Goal: Task Accomplishment & Management: Use online tool/utility

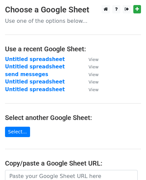
scroll to position [67, 0]
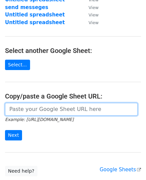
click at [40, 114] on input "url" at bounding box center [71, 109] width 133 height 13
paste input "https://docs.google.com/spreadsheets/d/1prn1iFk2IYQcadwHr5llB9gE-degFIZfgZIkqdB…"
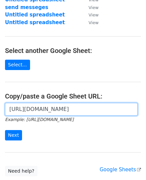
scroll to position [0, 137]
type input "https://docs.google.com/spreadsheets/d/1prn1iFk2IYQcadwHr5llB9gE-degFIZfgZIkqdB…"
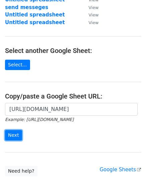
click at [13, 133] on input "Next" at bounding box center [13, 135] width 17 height 10
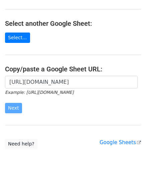
scroll to position [115, 0]
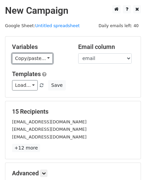
click at [43, 60] on link "Copy/paste..." at bounding box center [32, 58] width 41 height 10
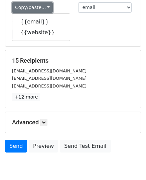
scroll to position [79, 0]
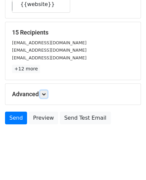
click at [43, 92] on link at bounding box center [43, 93] width 7 height 7
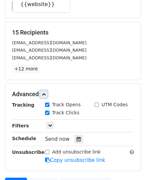
scroll to position [144, 0]
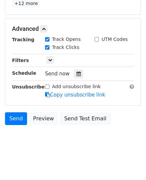
click at [78, 73] on div at bounding box center [78, 73] width 9 height 9
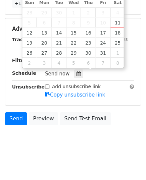
type input "2025-10-13 12:00"
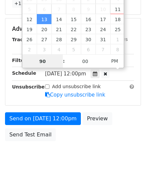
type input "9"
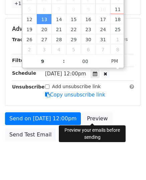
type input "2025-10-13 21:00"
click at [90, 119] on link "Preview" at bounding box center [97, 118] width 29 height 13
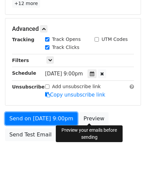
click at [21, 116] on link "Send on Oct 13 at 9:00pm" at bounding box center [41, 118] width 73 height 13
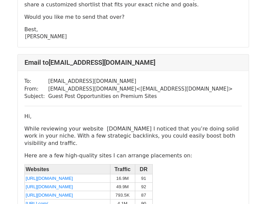
scroll to position [268, 0]
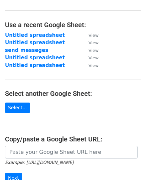
scroll to position [101, 0]
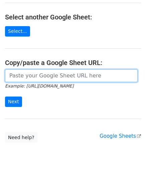
click at [36, 77] on input "url" at bounding box center [71, 75] width 133 height 13
paste input "https://docs.google.com/spreadsheets/d/1e3hnliAyHqPU-q7aAMz7GhJFBP0XLedbFW7TQNC…"
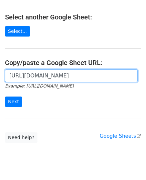
scroll to position [0, 152]
type input "https://docs.google.com/spreadsheets/d/1e3hnliAyHqPU-q7aAMz7GhJFBP0XLedbFW7TQNC…"
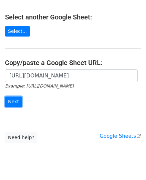
click at [11, 102] on input "Next" at bounding box center [13, 102] width 17 height 10
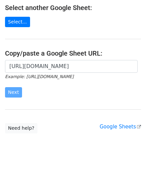
scroll to position [115, 0]
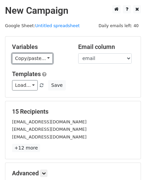
click at [28, 57] on link "Copy/paste..." at bounding box center [32, 58] width 41 height 10
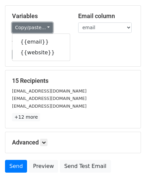
scroll to position [79, 0]
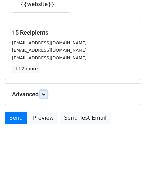
click at [45, 93] on icon at bounding box center [44, 94] width 4 height 4
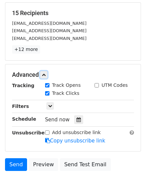
scroll to position [113, 0]
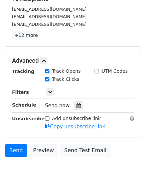
click at [77, 104] on icon at bounding box center [79, 105] width 4 height 5
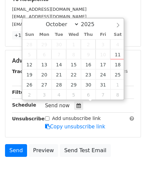
type input "2025-10-14 12:00"
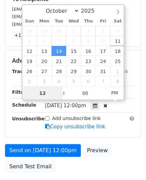
type input "9"
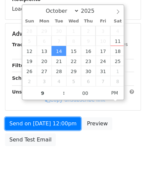
type input "2025-10-14 21:00"
click at [43, 122] on link "Send on Oct 14 at 12:00pm" at bounding box center [43, 123] width 76 height 13
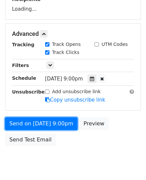
click at [43, 122] on link "Send on Oct 14 at 9:00pm" at bounding box center [41, 123] width 73 height 13
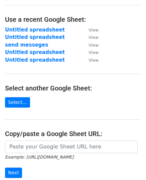
scroll to position [67, 0]
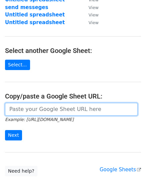
click at [52, 109] on input "url" at bounding box center [71, 109] width 133 height 13
paste input "[URL][DOMAIN_NAME]"
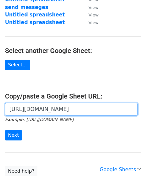
scroll to position [0, 147]
type input "[URL][DOMAIN_NAME]"
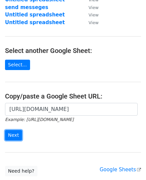
scroll to position [0, 0]
click at [12, 137] on input "Next" at bounding box center [13, 135] width 17 height 10
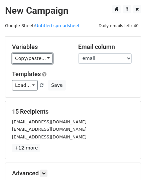
click at [27, 57] on link "Copy/paste..." at bounding box center [32, 58] width 41 height 10
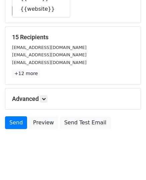
scroll to position [79, 0]
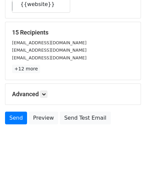
click at [45, 97] on div "Advanced Tracking Track Opens UTM Codes Track Clicks Filters Only include sprea…" at bounding box center [73, 94] width 136 height 21
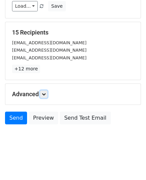
click at [45, 95] on link at bounding box center [43, 93] width 7 height 7
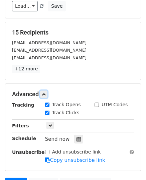
scroll to position [113, 0]
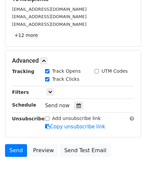
click at [77, 104] on icon at bounding box center [79, 105] width 4 height 5
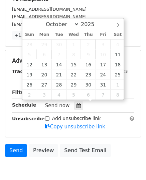
type input "2025-10-15 12:00"
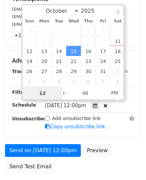
scroll to position [0, 0]
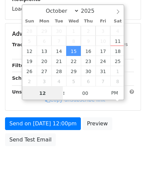
type input "9"
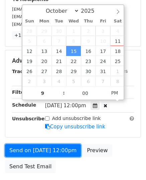
type input "2025-10-15 21:00"
click at [47, 153] on link "Send on Oct 15 at 12:00pm" at bounding box center [43, 150] width 76 height 13
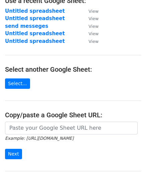
scroll to position [67, 0]
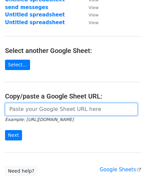
click at [45, 109] on input "url" at bounding box center [71, 109] width 133 height 13
paste input "[URL][DOMAIN_NAME]"
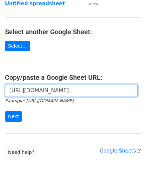
scroll to position [101, 0]
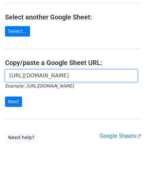
type input "[URL][DOMAIN_NAME]"
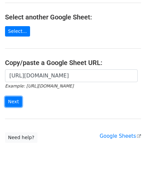
click at [15, 98] on input "Next" at bounding box center [13, 102] width 17 height 10
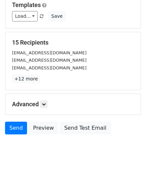
scroll to position [79, 0]
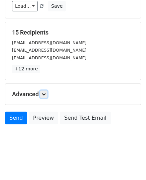
click at [42, 93] on link at bounding box center [43, 93] width 7 height 7
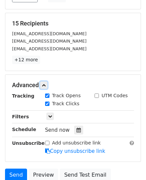
scroll to position [144, 0]
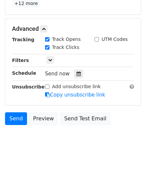
click at [74, 75] on div at bounding box center [78, 73] width 9 height 9
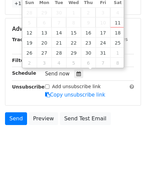
type input "[DATE] 12:00"
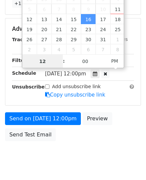
type input "9"
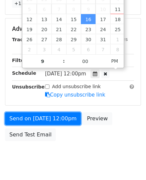
type input "[DATE] 21:00"
click at [42, 116] on link "Send on [DATE] 12:00pm" at bounding box center [43, 118] width 76 height 13
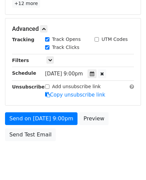
scroll to position [133, 0]
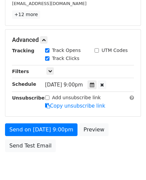
click at [39, 101] on div "Advanced Tracking Track Opens UTM Codes Track Clicks Filters Only include sprea…" at bounding box center [73, 72] width 136 height 87
